Goal: Obtain resource: Download file/media

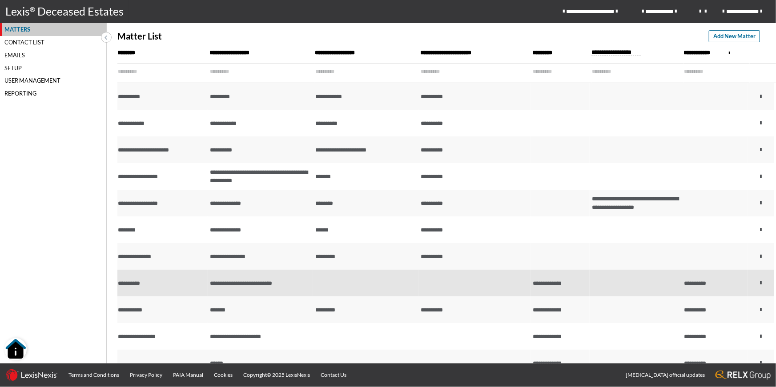
click at [285, 280] on td "**********" at bounding box center [260, 283] width 105 height 27
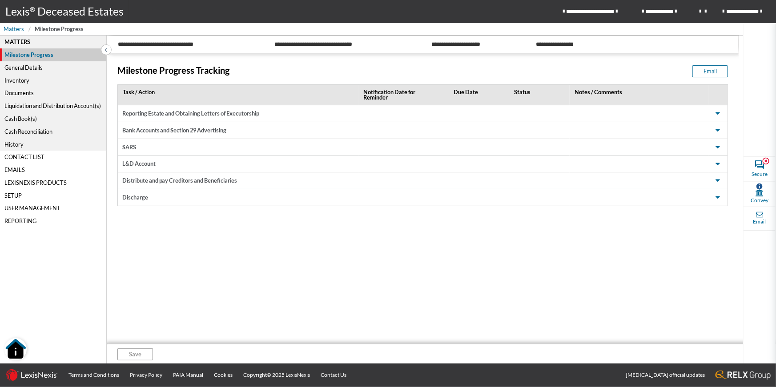
click at [30, 132] on div "Cash Reconciliation" at bounding box center [53, 131] width 106 height 13
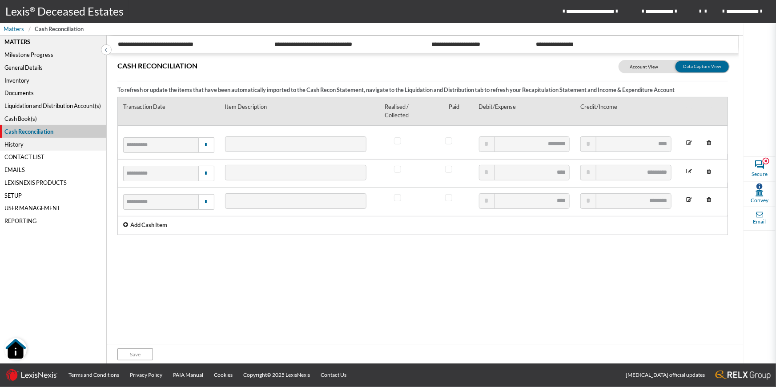
click at [24, 120] on div "Cash Book(s)" at bounding box center [53, 118] width 106 height 13
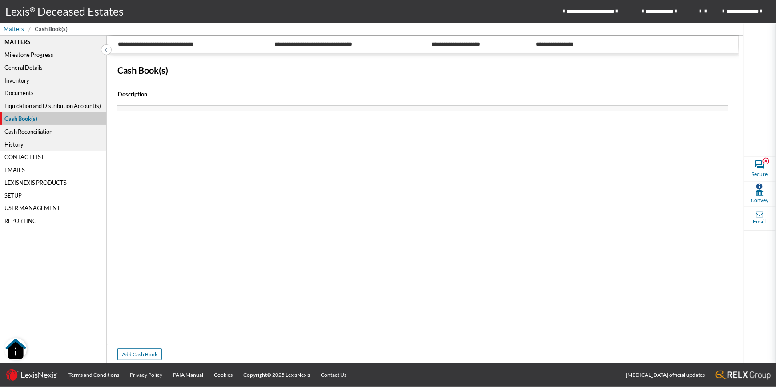
click at [35, 107] on div "Liquidation and Distribution Account(s)" at bounding box center [53, 106] width 106 height 13
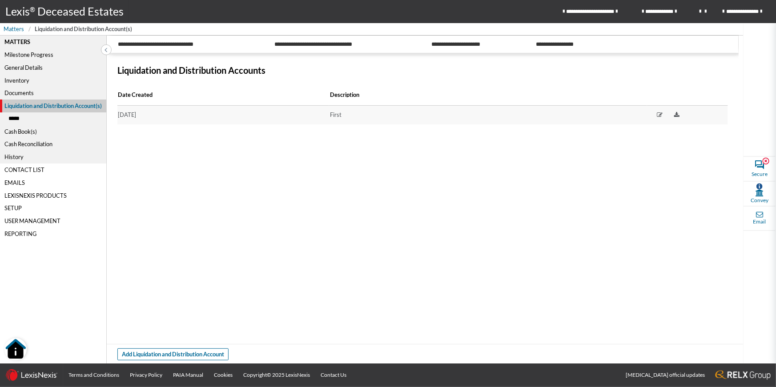
click at [21, 91] on div "Documents" at bounding box center [53, 93] width 106 height 13
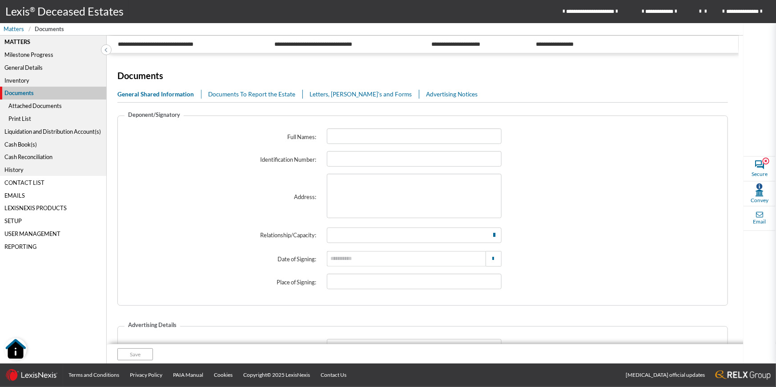
click at [20, 80] on div "Inventory" at bounding box center [53, 80] width 106 height 13
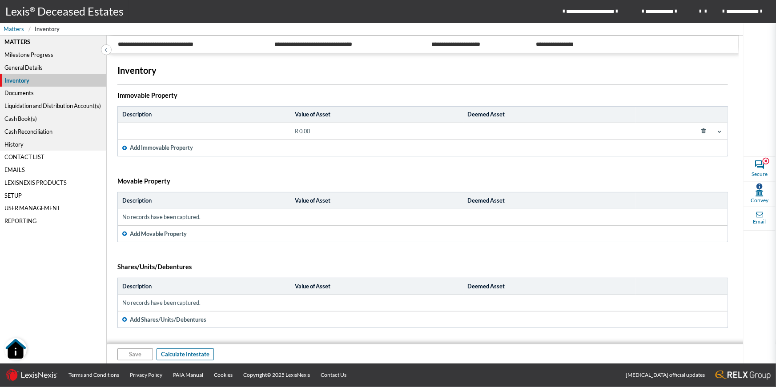
scroll to position [93, 0]
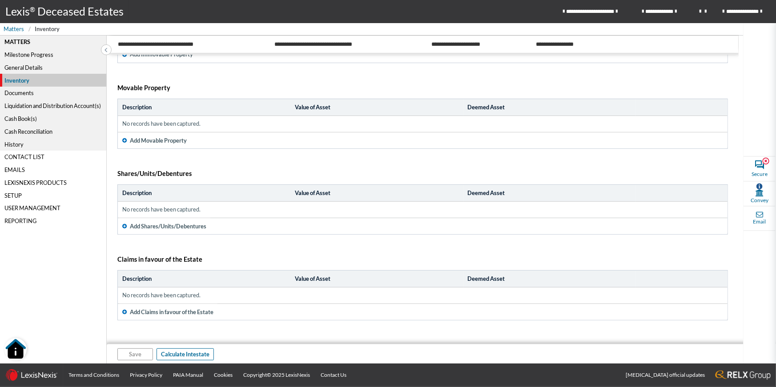
click at [19, 132] on div "Cash Reconciliation" at bounding box center [53, 131] width 106 height 13
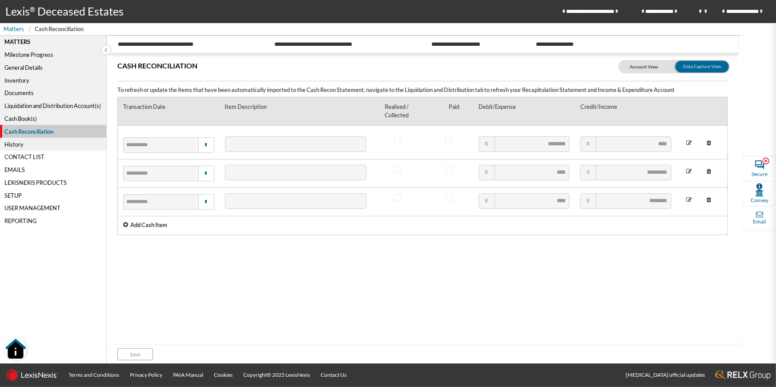
click at [20, 116] on div "Cash Book(s)" at bounding box center [53, 118] width 106 height 13
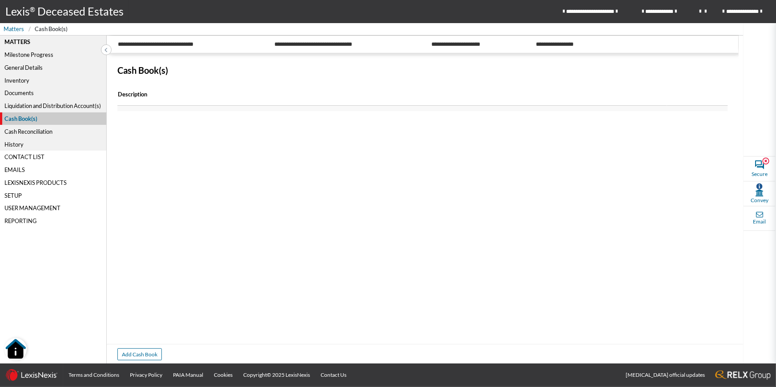
click at [16, 142] on div "History" at bounding box center [53, 144] width 106 height 13
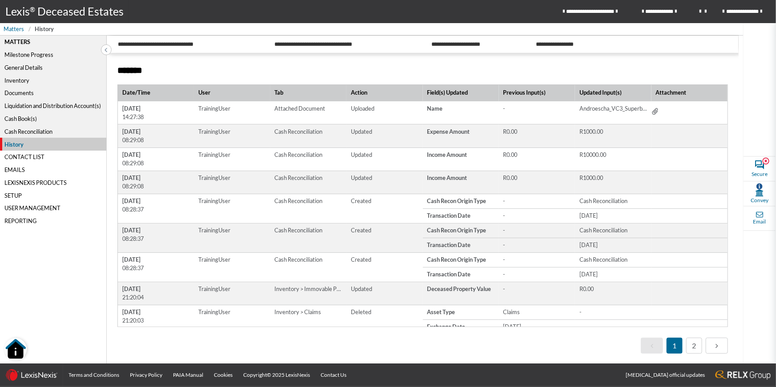
click at [656, 111] on icon at bounding box center [654, 112] width 11 height 11
click at [574, 112] on span "-" at bounding box center [537, 107] width 76 height 14
drag, startPoint x: 442, startPoint y: 108, endPoint x: 498, endPoint y: 108, distance: 56.0
click at [443, 108] on span "Name" at bounding box center [461, 107] width 68 height 8
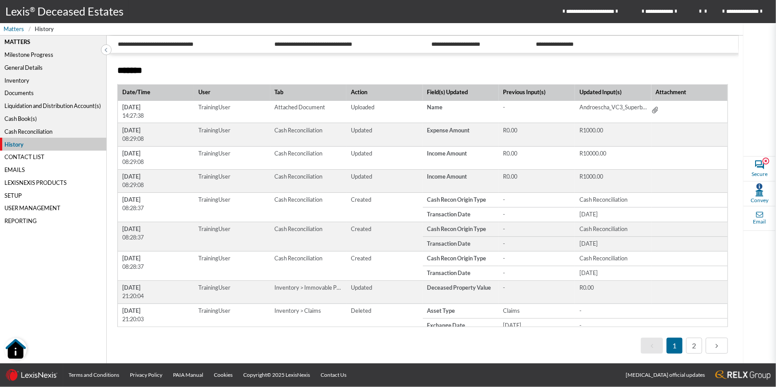
drag, startPoint x: 548, startPoint y: 106, endPoint x: 596, endPoint y: 107, distance: 48.0
click at [550, 106] on span "-" at bounding box center [537, 107] width 68 height 8
click at [599, 107] on span "Androescha_VC3_Superbrief.pdf" at bounding box center [613, 107] width 68 height 8
click at [20, 93] on div "Documents" at bounding box center [53, 93] width 106 height 13
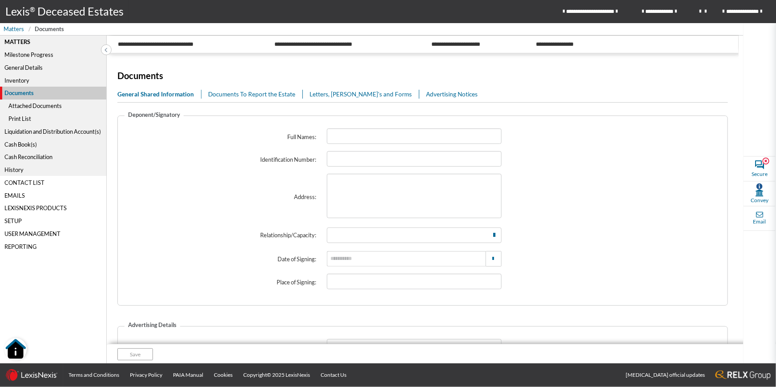
click at [28, 107] on div "Attached Documents" at bounding box center [53, 106] width 106 height 13
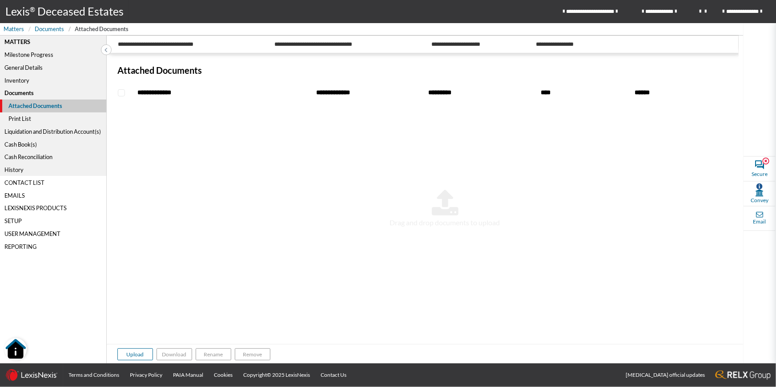
click at [20, 144] on div "Cash Book(s)" at bounding box center [53, 144] width 106 height 13
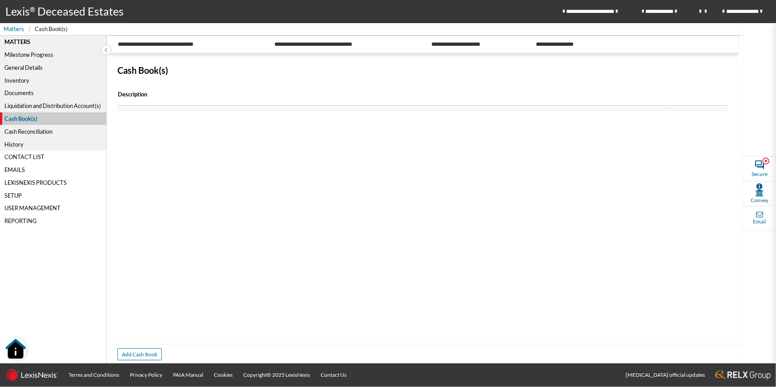
click at [12, 146] on div "History" at bounding box center [53, 144] width 106 height 13
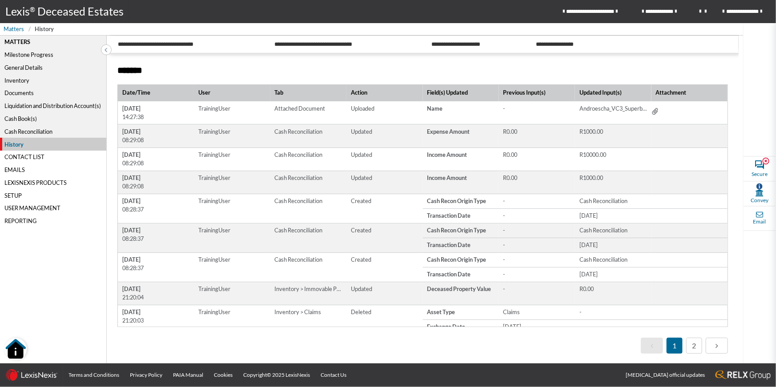
click at [653, 113] on td at bounding box center [689, 112] width 76 height 23
click at [655, 112] on icon at bounding box center [654, 112] width 11 height 11
click at [379, 26] on strong "Error!" at bounding box center [387, 28] width 20 height 8
click at [693, 350] on link "2" at bounding box center [694, 346] width 16 height 16
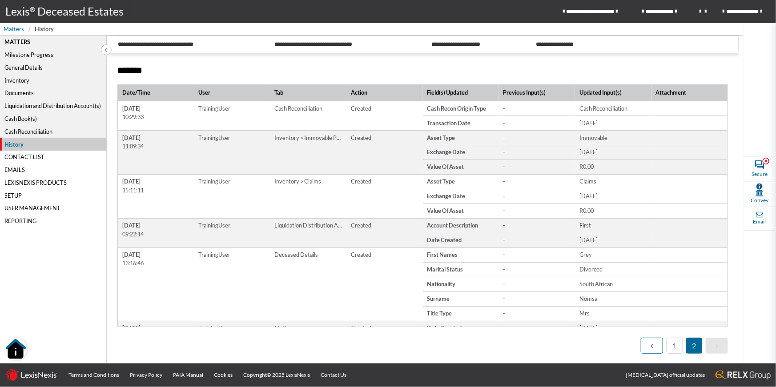
click at [652, 348] on icon "Page 1." at bounding box center [651, 345] width 3 height 7
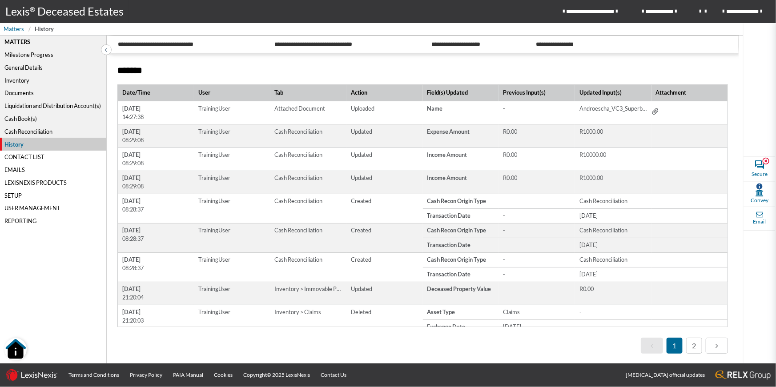
scroll to position [51, 0]
